Goal: Use online tool/utility: Use online tool/utility

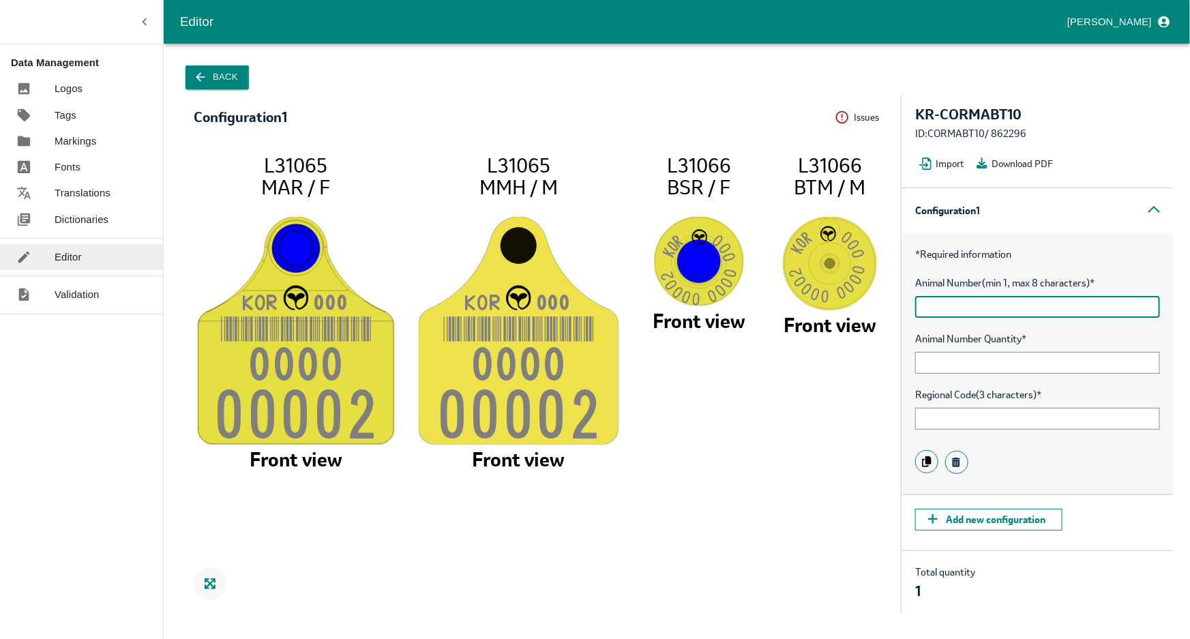
click at [1006, 304] on input "text" at bounding box center [1037, 307] width 245 height 22
type input "ABCDE"
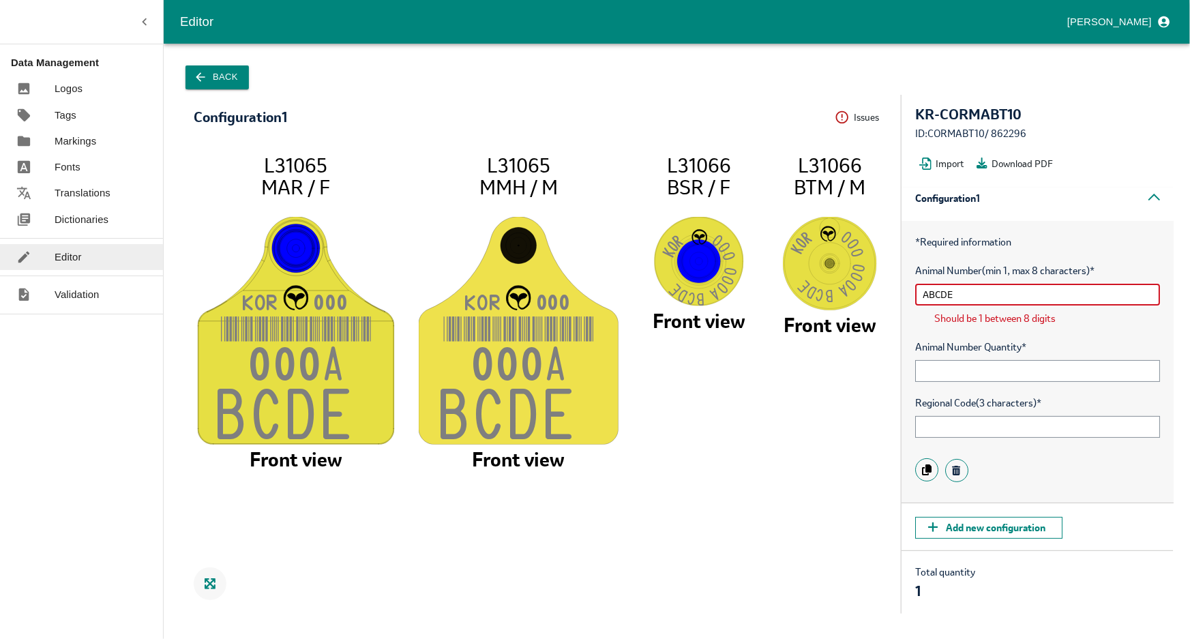
scroll to position [16, 0]
click at [976, 354] on div "Animal Number Quantity *" at bounding box center [1037, 359] width 245 height 42
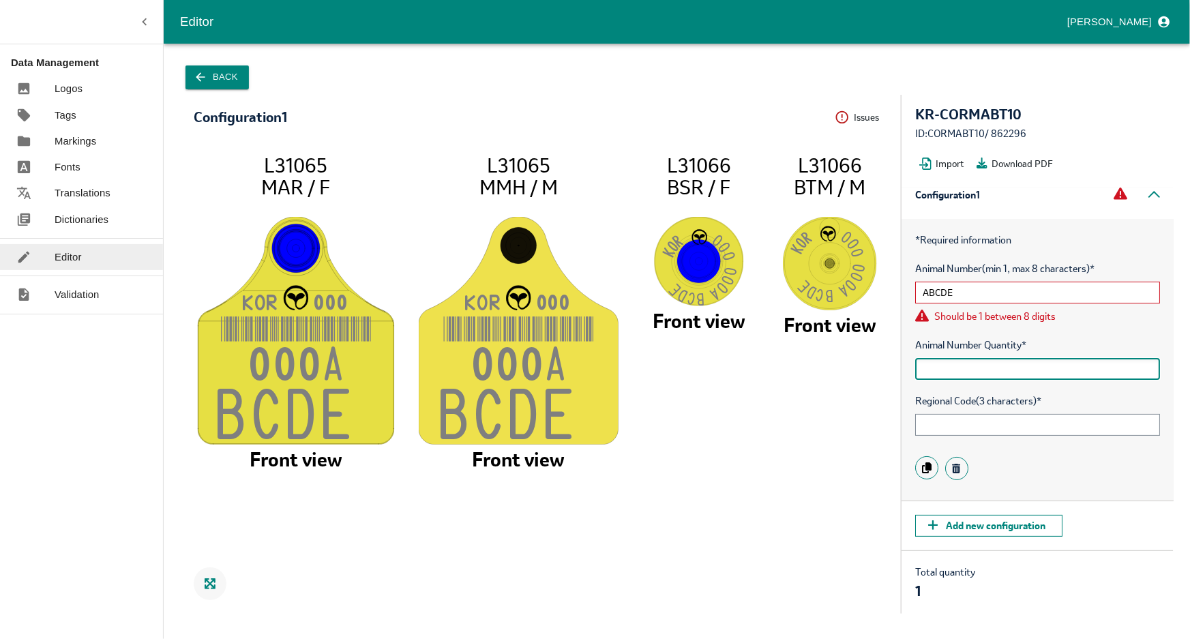
click at [975, 366] on input "text" at bounding box center [1037, 369] width 245 height 22
type input "96"
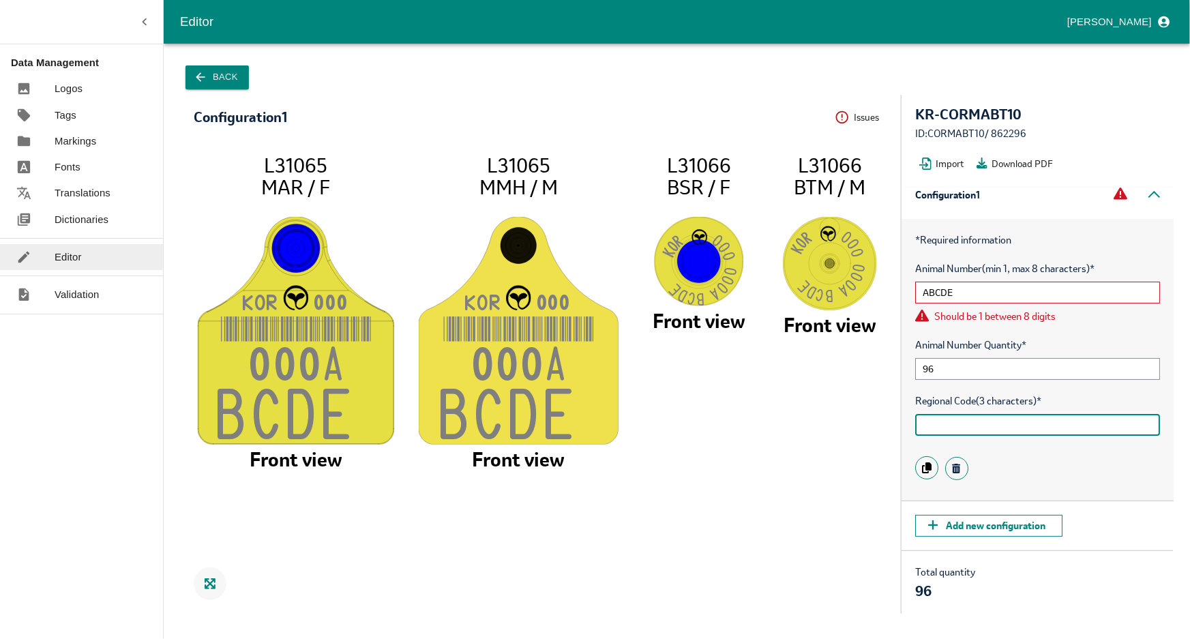
click at [958, 427] on input "text" at bounding box center [1037, 425] width 245 height 22
type input "15"
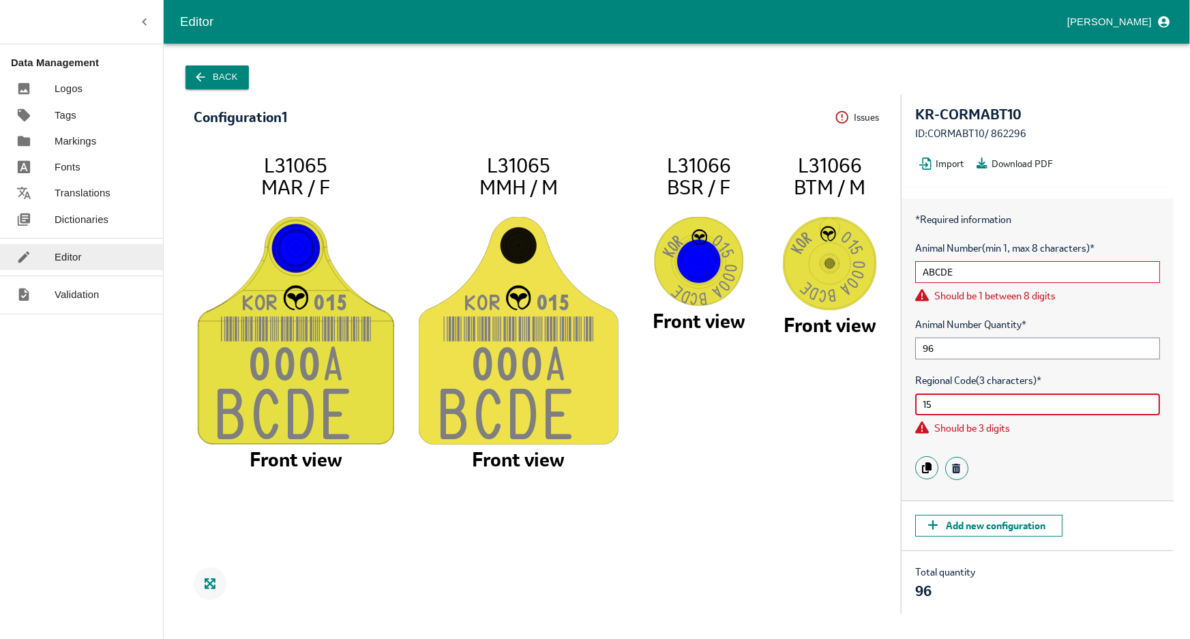
scroll to position [0, 0]
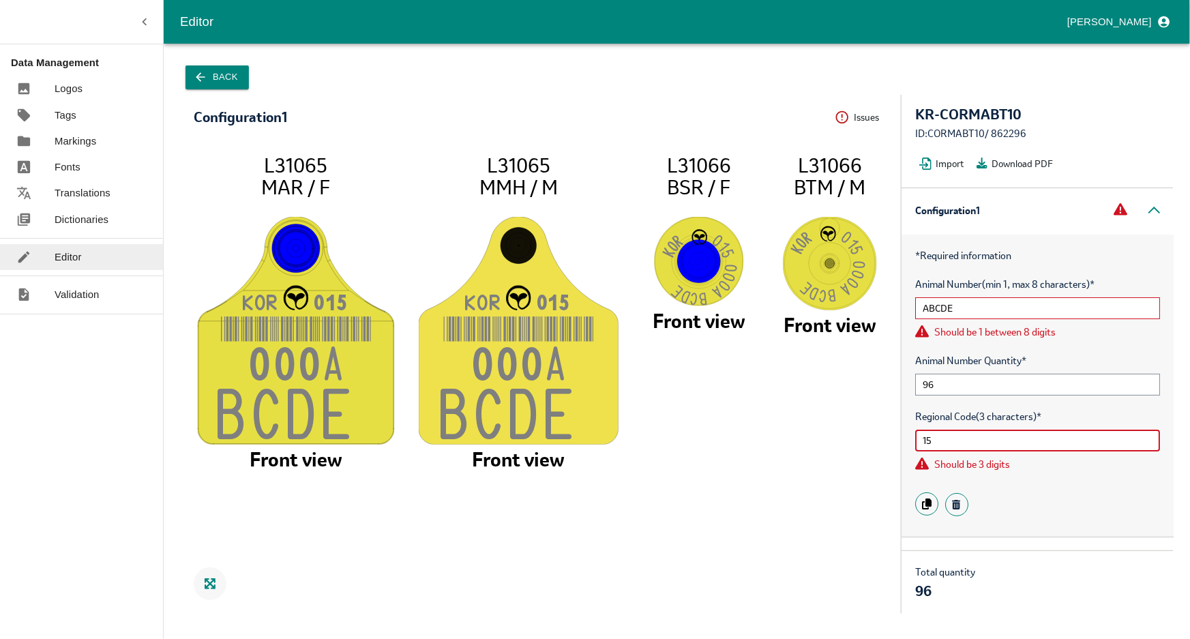
drag, startPoint x: 945, startPoint y: 434, endPoint x: 914, endPoint y: 439, distance: 31.2
click at [914, 439] on div "* Required information Animal Number (min 1, max 8 characters) * ABCDE Should b…" at bounding box center [1038, 386] width 272 height 302
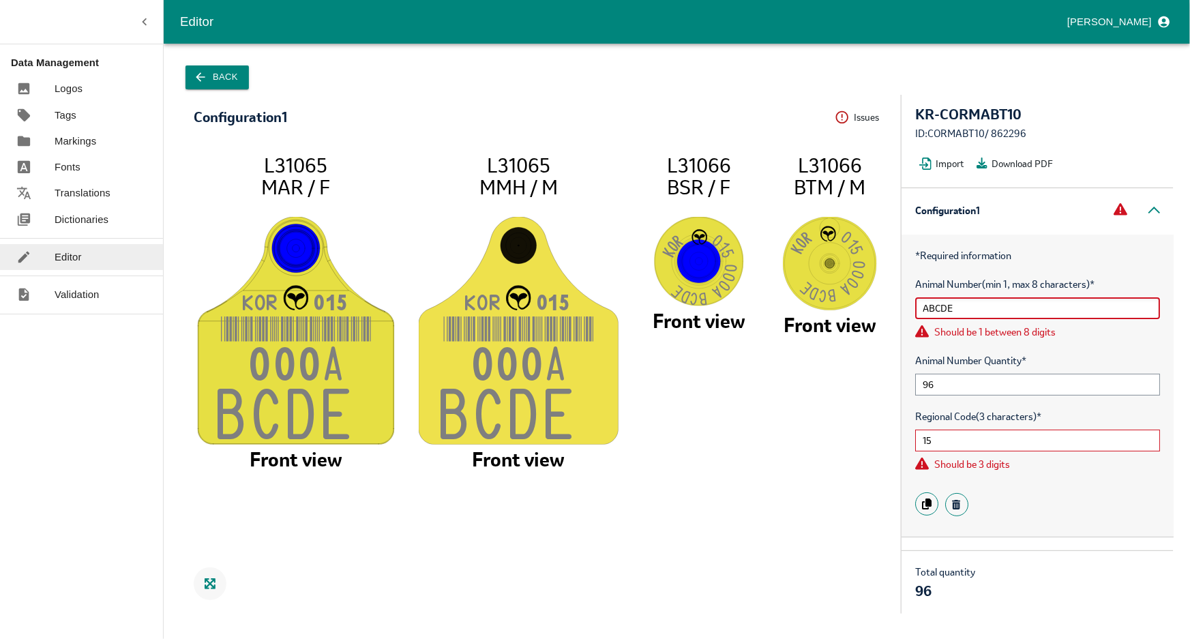
click at [966, 306] on input "ABCDE" at bounding box center [1037, 308] width 245 height 22
drag, startPoint x: 972, startPoint y: 305, endPoint x: 878, endPoint y: 310, distance: 94.3
click at [878, 310] on div "Configuration 1 Issues Menu KO R 01 5 000 A BCDE L31065 MAR / F Front view KO R…" at bounding box center [677, 354] width 994 height 519
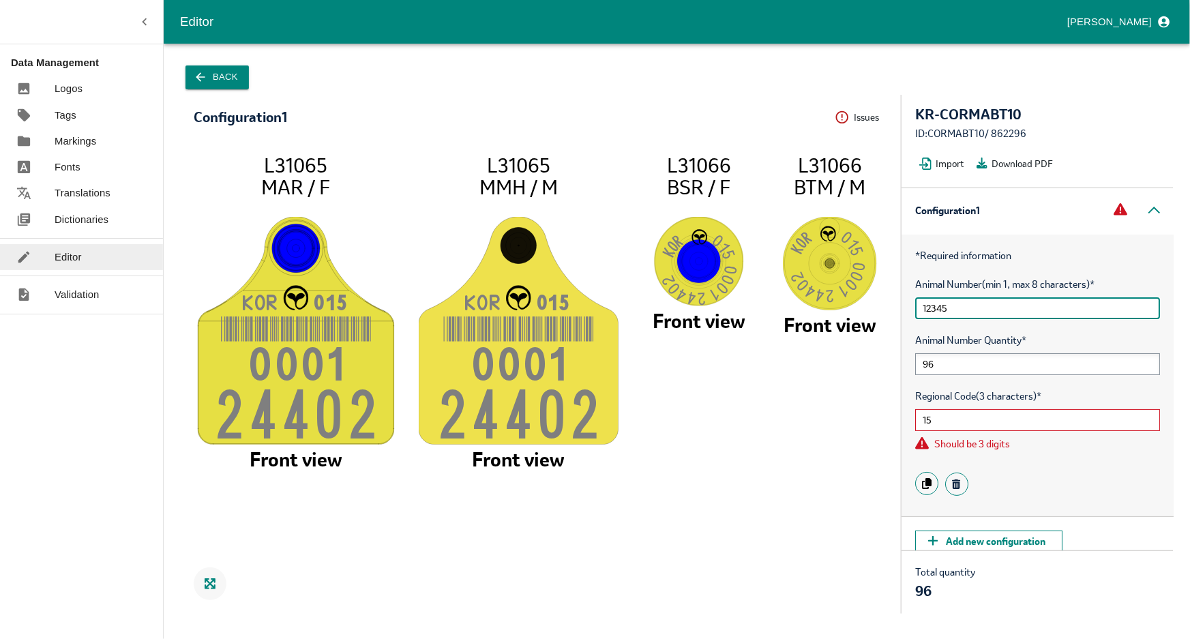
type input "12345"
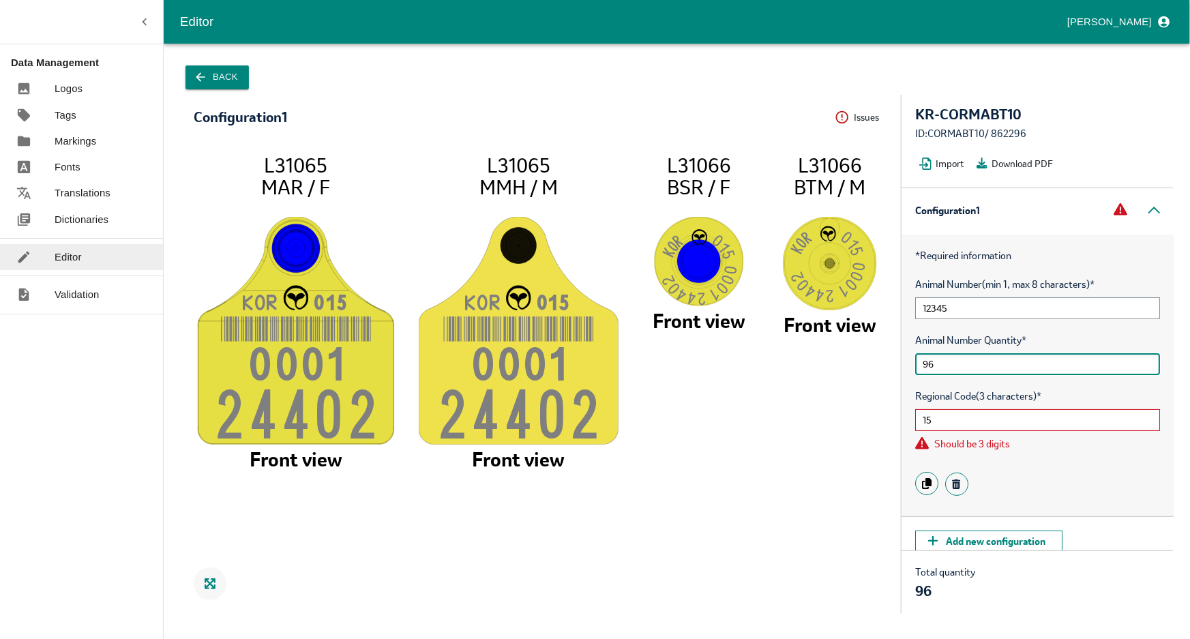
click at [957, 365] on input "96" at bounding box center [1037, 364] width 245 height 22
drag, startPoint x: 956, startPoint y: 364, endPoint x: 911, endPoint y: 365, distance: 44.3
click at [912, 365] on div "* Required information Animal Number (min 1, max 8 characters) * 12345 Animal N…" at bounding box center [1038, 376] width 272 height 282
type input "1"
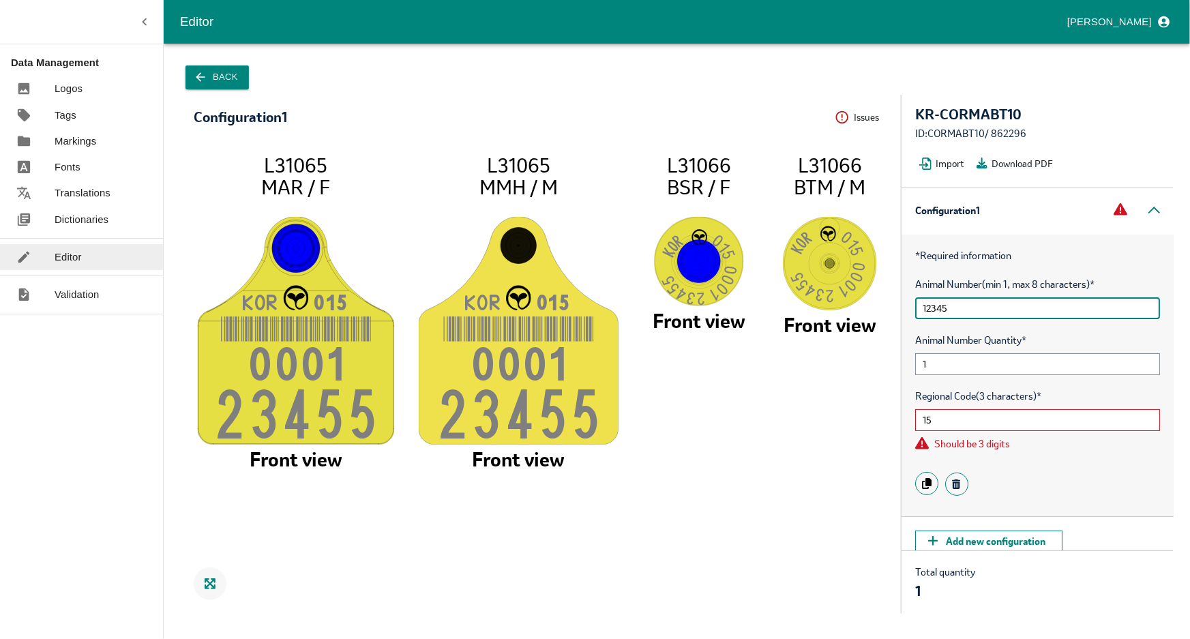
click at [961, 308] on input "12345" at bounding box center [1037, 308] width 245 height 22
type input "12347"
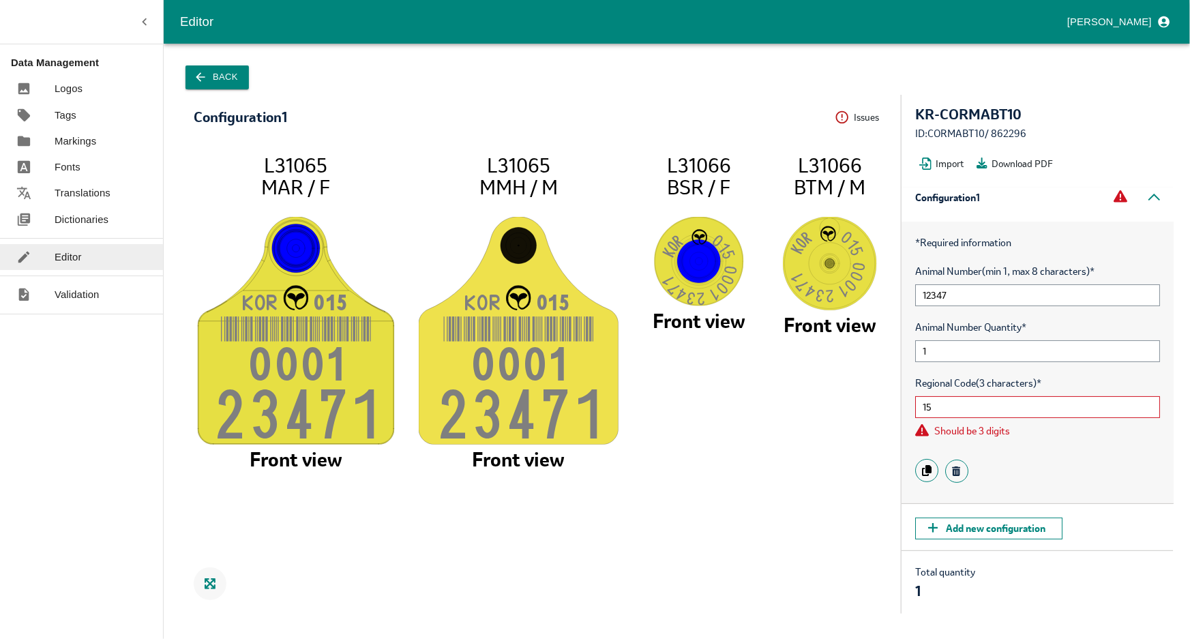
scroll to position [16, 0]
drag, startPoint x: 942, startPoint y: 405, endPoint x: 909, endPoint y: 406, distance: 32.8
click at [909, 406] on div "* Required information Animal Number (min 1, max 8 characters) * 12347 Animal N…" at bounding box center [1038, 360] width 272 height 282
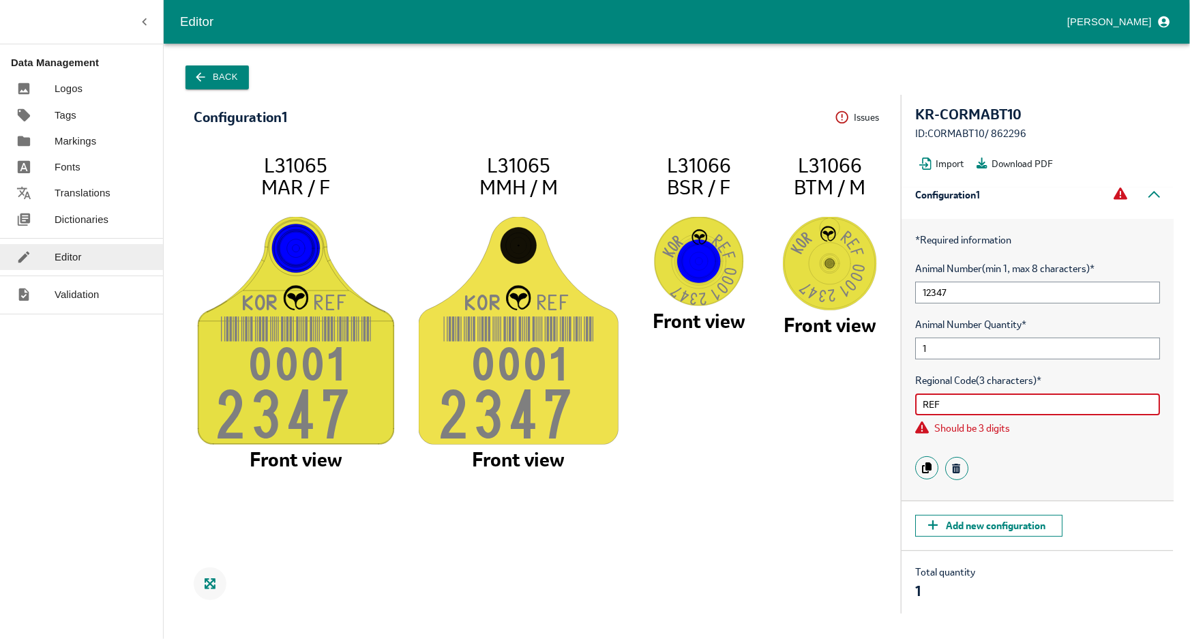
drag, startPoint x: 975, startPoint y: 400, endPoint x: 890, endPoint y: 402, distance: 84.6
click at [890, 402] on div "Configuration 1 Issues Menu KO R RE F 000 1 2347 L31065 MAR / F Front view KO R…" at bounding box center [677, 354] width 994 height 519
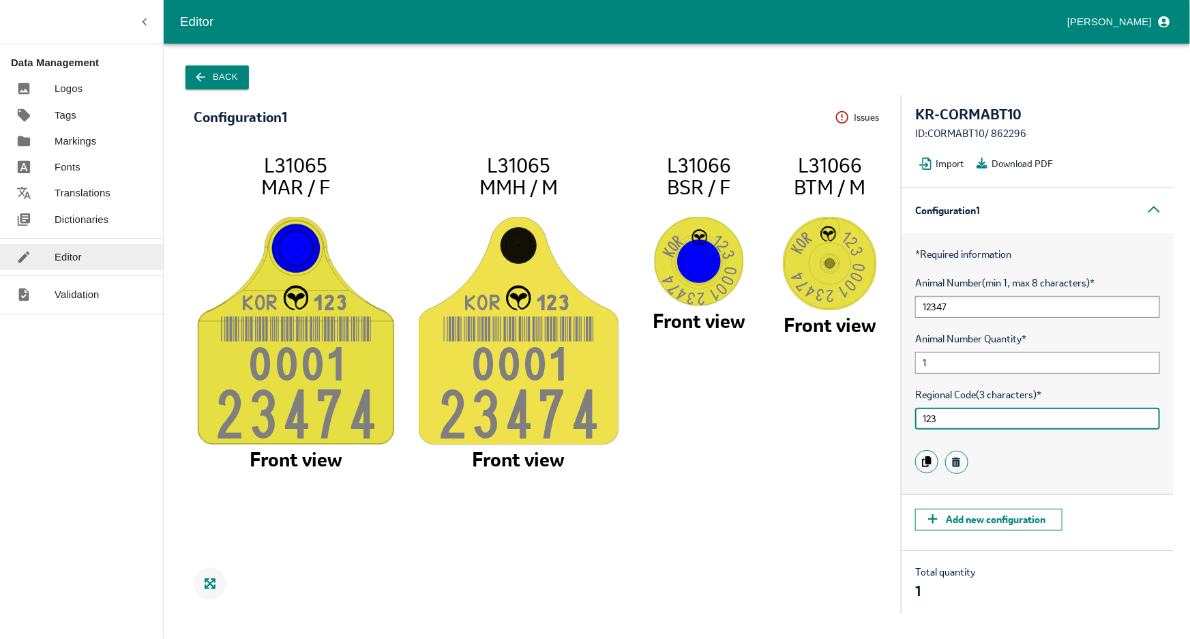
type input "123"
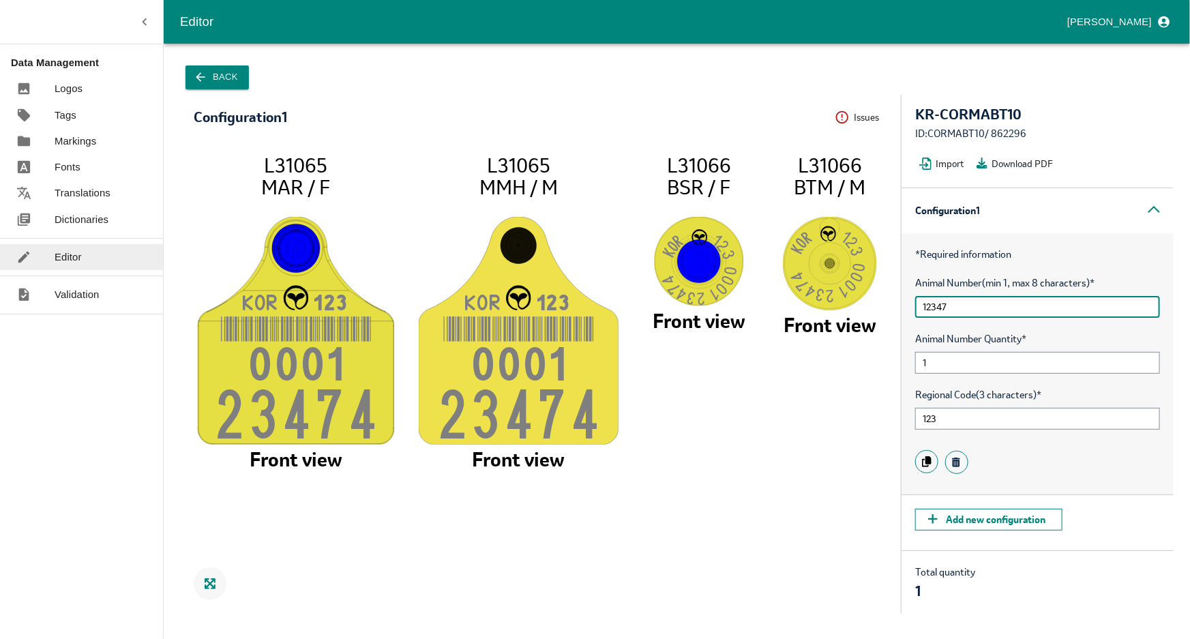
click at [973, 306] on input "12347" at bounding box center [1037, 307] width 245 height 22
type input "12348"
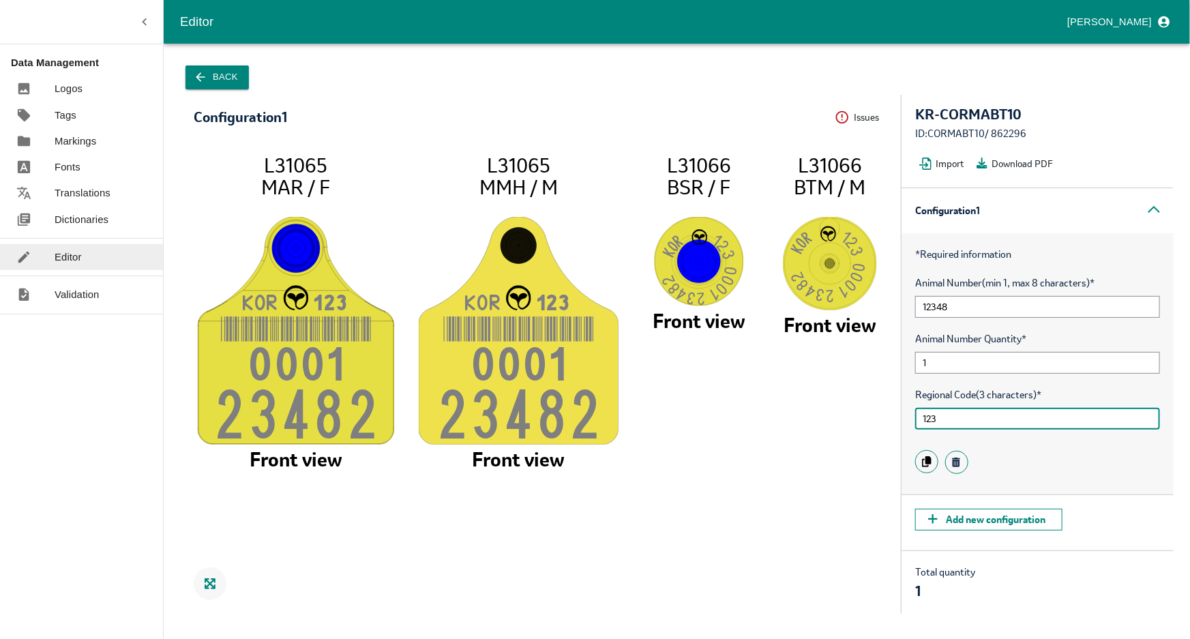
drag, startPoint x: 945, startPoint y: 415, endPoint x: 902, endPoint y: 419, distance: 42.5
click at [902, 419] on div "* Required information Animal Number (min 1, max 8 characters) * 12348 Animal N…" at bounding box center [1038, 363] width 272 height 261
drag, startPoint x: 943, startPoint y: 423, endPoint x: 897, endPoint y: 426, distance: 46.5
click at [897, 426] on div "Configuration 1 Issues Menu KO R 45 6 000 1 2348 4 L31065 MAR / F Front view KO…" at bounding box center [677, 354] width 994 height 519
type input "896"
